Goal: Task Accomplishment & Management: Manage account settings

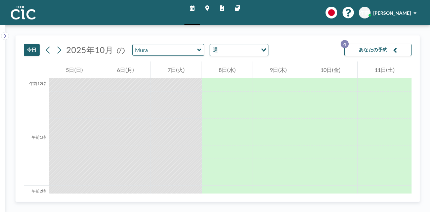
click at [392, 49] on button "あなたの予約 4" at bounding box center [377, 50] width 67 height 12
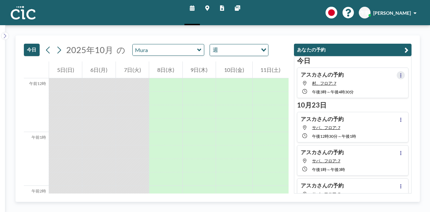
click at [401, 74] on button at bounding box center [401, 75] width 8 height 8
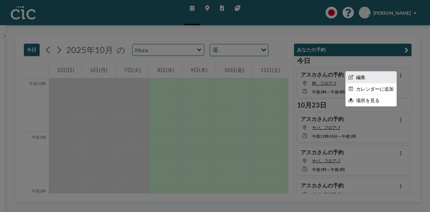
click at [369, 77] on li "編集" at bounding box center [371, 77] width 51 height 11
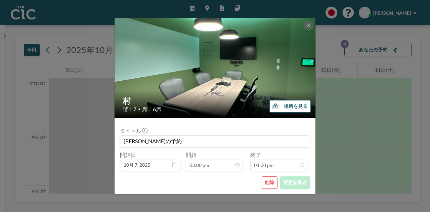
click at [264, 181] on button "削除" at bounding box center [270, 182] width 16 height 12
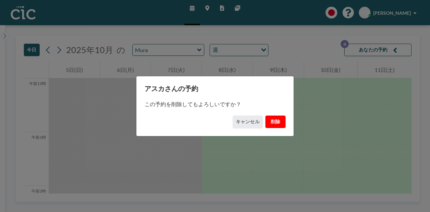
click at [279, 121] on font "削除" at bounding box center [276, 122] width 10 height 6
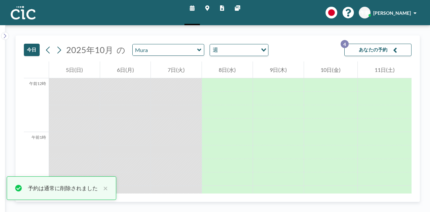
click at [377, 50] on font "あなたの予約" at bounding box center [373, 50] width 29 height 6
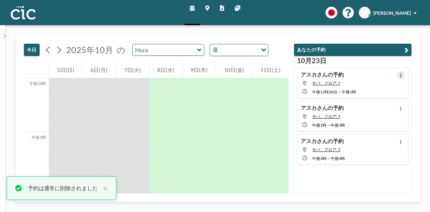
click at [399, 76] on icon at bounding box center [400, 75] width 3 height 4
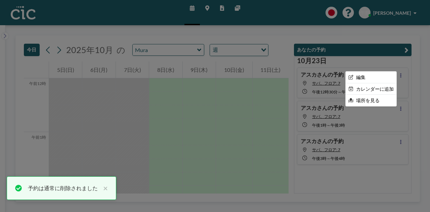
click at [392, 55] on div at bounding box center [215, 106] width 430 height 212
